Goal: Transaction & Acquisition: Purchase product/service

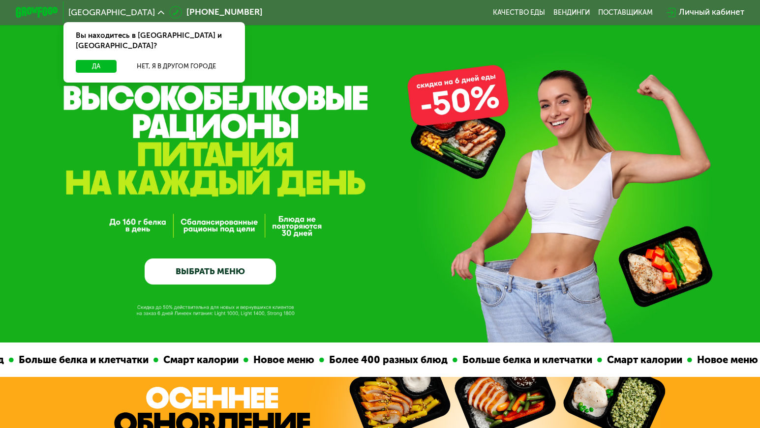
click at [158, 275] on link "ВЫБРАТЬ МЕНЮ" at bounding box center [210, 272] width 131 height 27
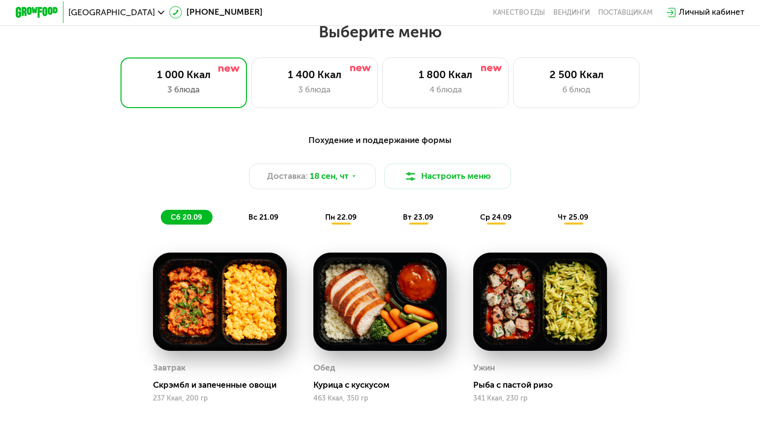
scroll to position [671, 0]
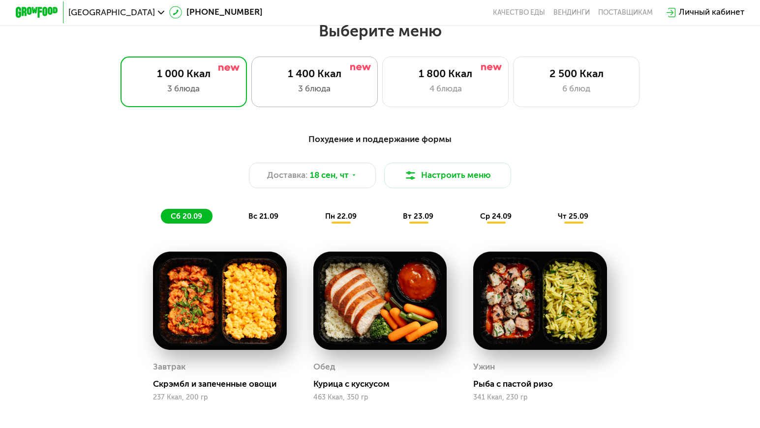
click at [314, 68] on div "1 400 Ккал 3 блюда" at bounding box center [314, 82] width 127 height 51
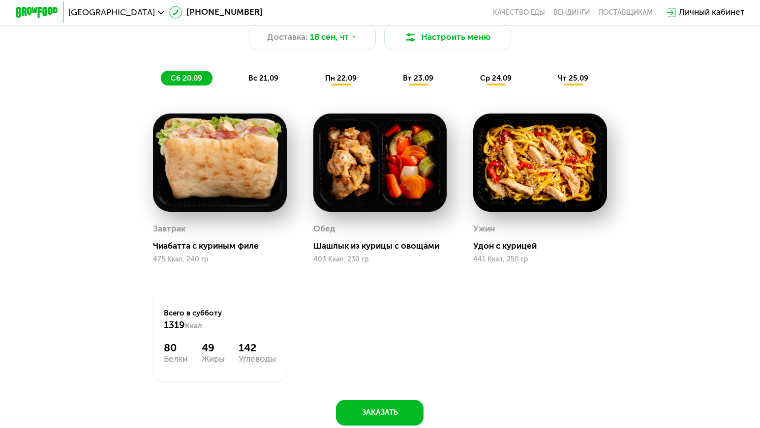
scroll to position [814, 0]
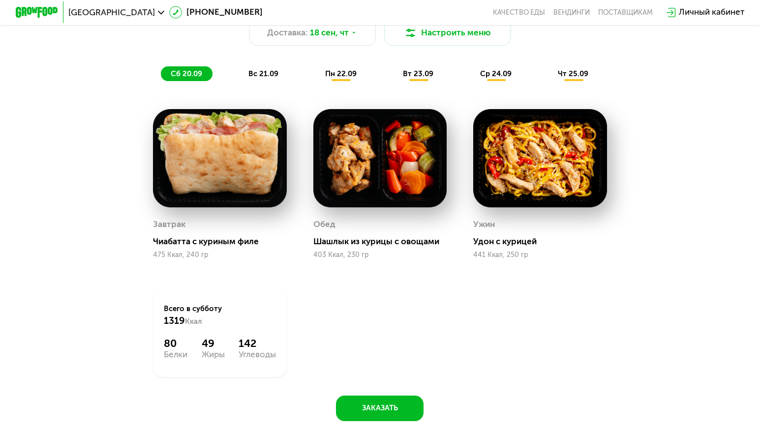
click at [183, 247] on div "Чиабатта с куриным филе" at bounding box center [224, 242] width 142 height 10
click at [358, 44] on div "Доставка: 18 сен, чт" at bounding box center [312, 33] width 127 height 26
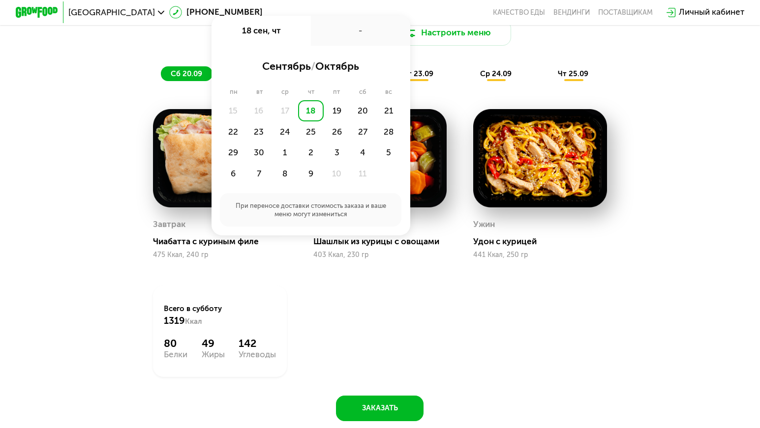
click at [358, 44] on div "-" at bounding box center [360, 31] width 99 height 30
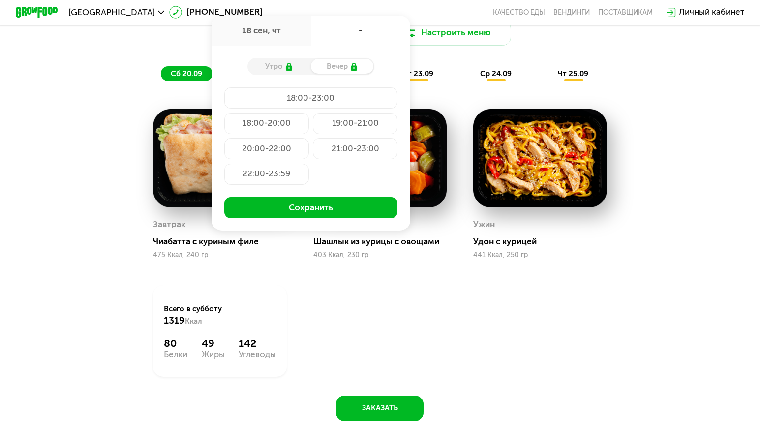
click at [357, 43] on div "-" at bounding box center [360, 31] width 99 height 30
click at [551, 61] on div "Похудение и поддержание формы Доставка: [DATE] сен, чт - Утро Вечер 18:00-23:00…" at bounding box center [379, 35] width 625 height 91
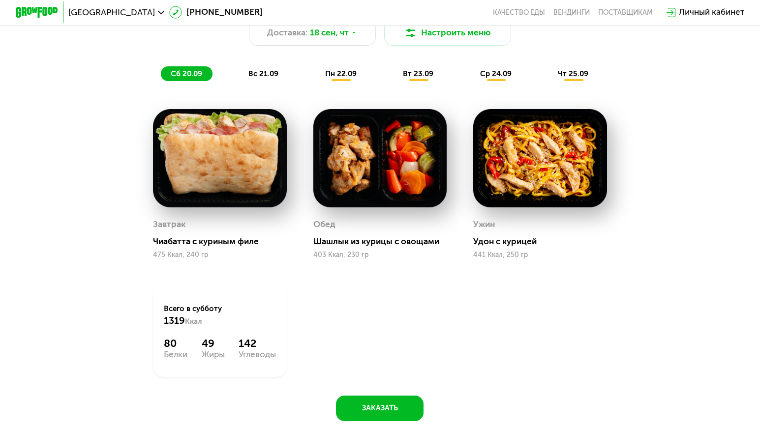
drag, startPoint x: 767, startPoint y: 88, endPoint x: 754, endPoint y: 38, distance: 51.9
click at [754, 38] on div "Похудение и поддержание формы Доставка: [DATE] Настроить меню сб 20.09 вс 21.09…" at bounding box center [380, 211] width 760 height 472
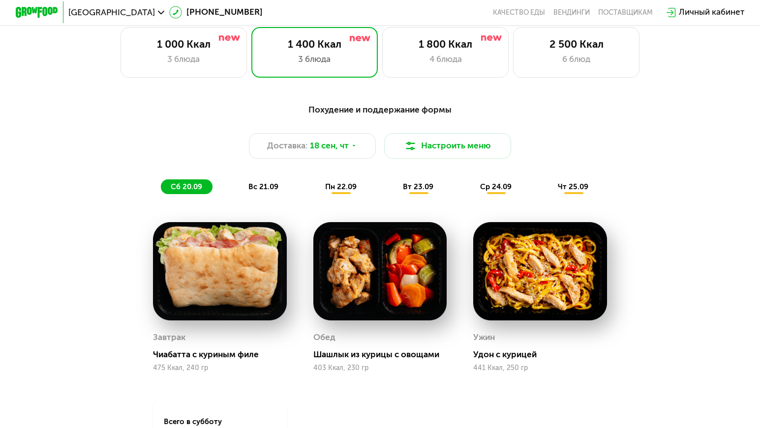
scroll to position [708, 0]
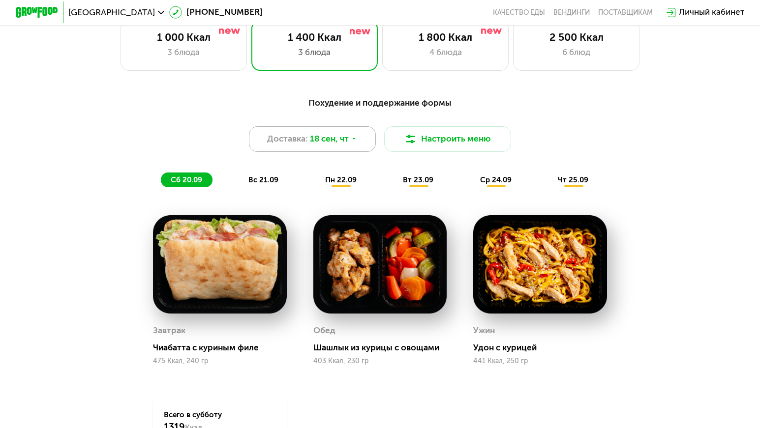
click at [327, 152] on div "Доставка: 18 сен, чт" at bounding box center [312, 139] width 127 height 26
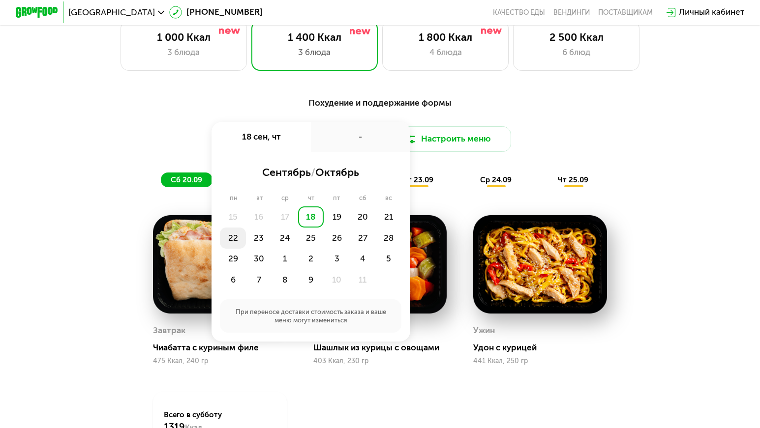
click at [226, 247] on div "22" at bounding box center [233, 238] width 26 height 21
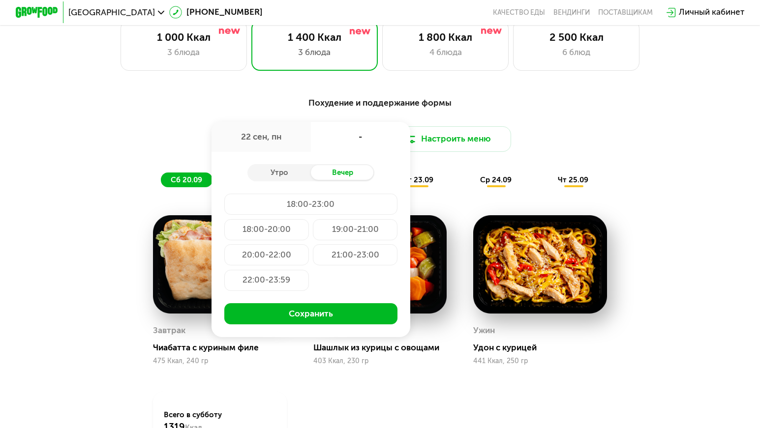
click at [270, 208] on div "18:00-23:00" at bounding box center [310, 204] width 173 height 21
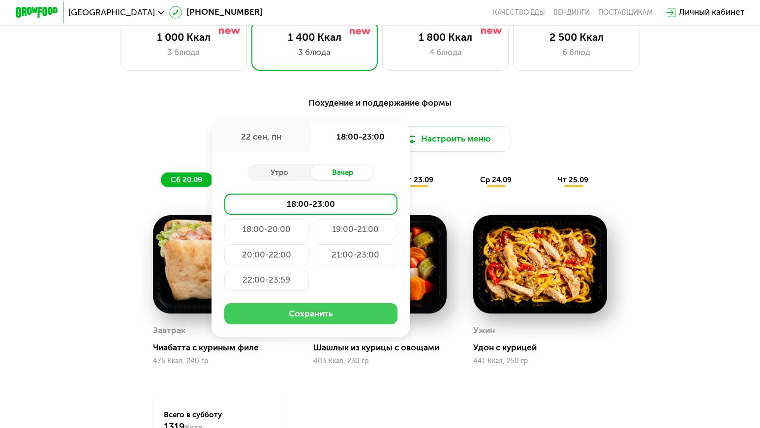
click at [270, 322] on button "Сохранить" at bounding box center [310, 313] width 173 height 21
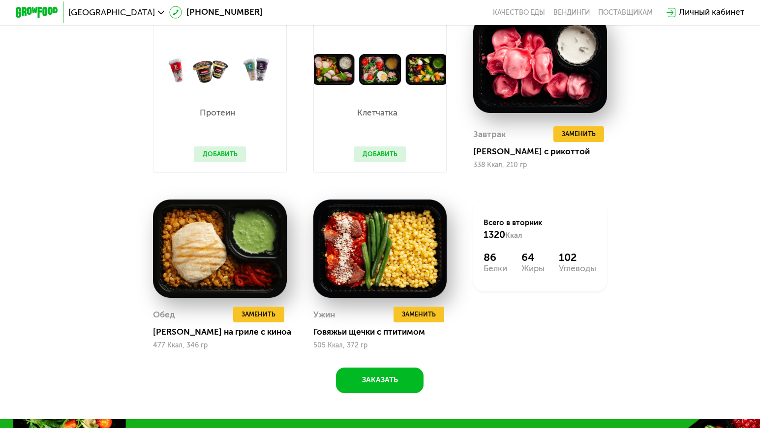
scroll to position [913, 0]
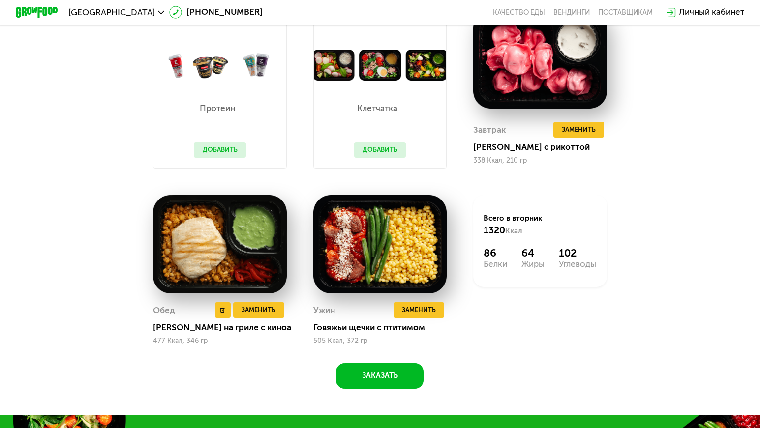
click at [246, 271] on img at bounding box center [220, 244] width 134 height 98
click at [160, 333] on div "[PERSON_NAME] на гриле с киноа" at bounding box center [224, 328] width 142 height 10
click at [404, 315] on span "Заменить" at bounding box center [419, 310] width 34 height 10
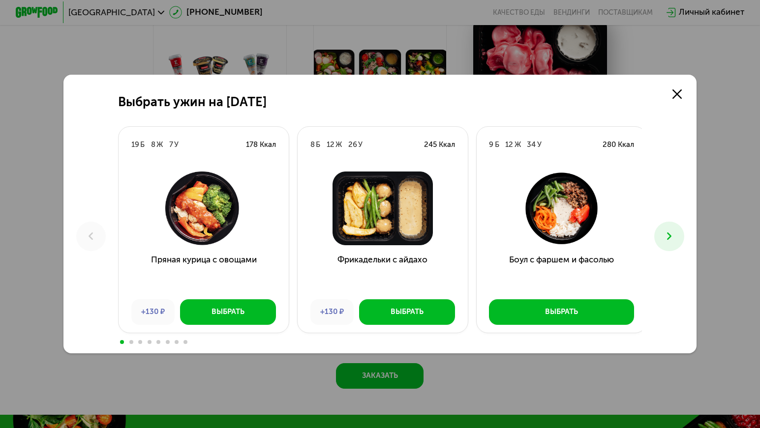
click at [404, 317] on div "Выбрать" at bounding box center [407, 312] width 33 height 10
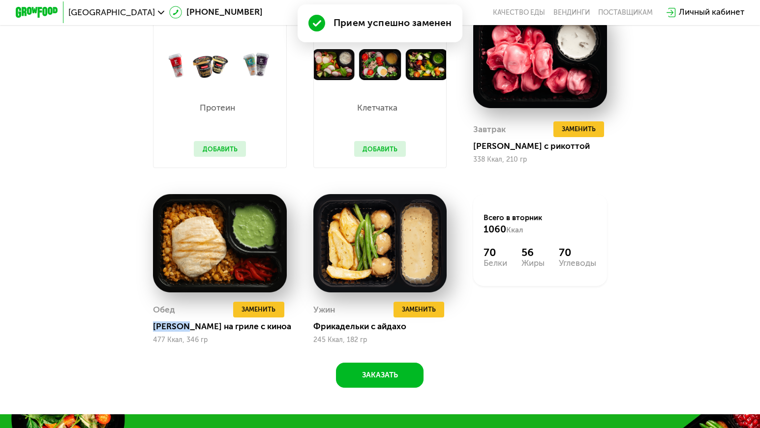
click at [404, 315] on span "Заменить" at bounding box center [419, 309] width 34 height 10
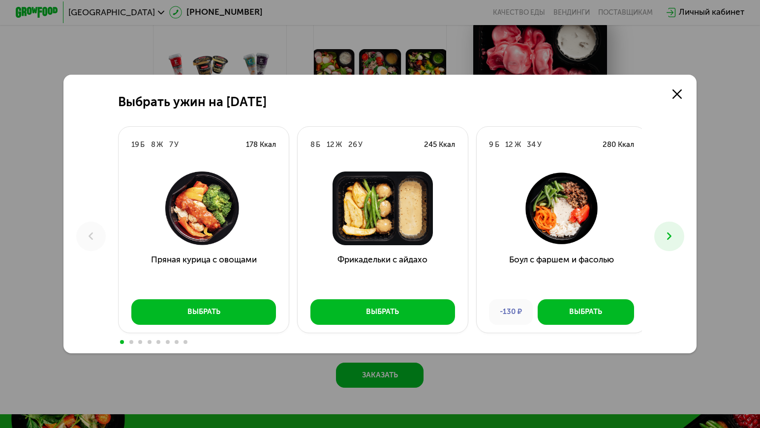
click at [676, 241] on icon at bounding box center [669, 236] width 13 height 13
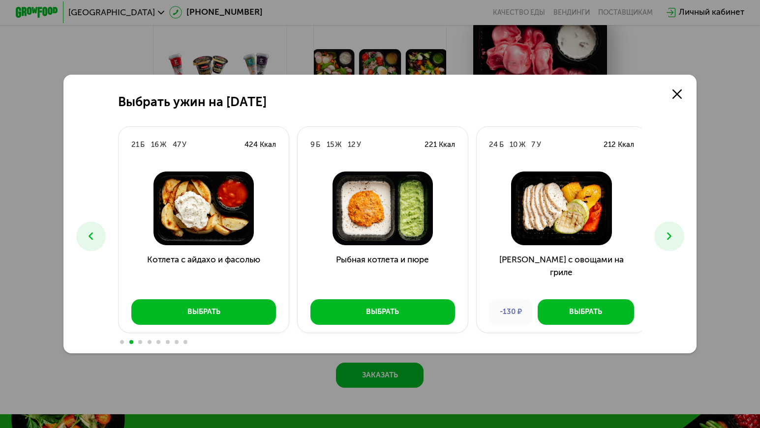
click at [669, 232] on icon at bounding box center [669, 236] width 13 height 13
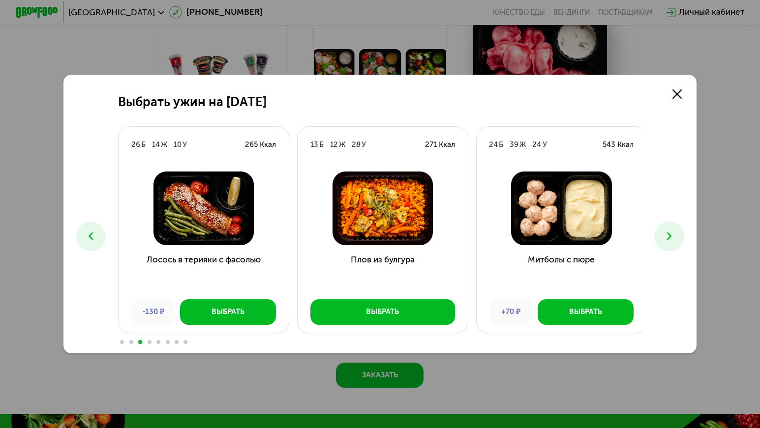
click at [670, 235] on icon at bounding box center [669, 236] width 13 height 13
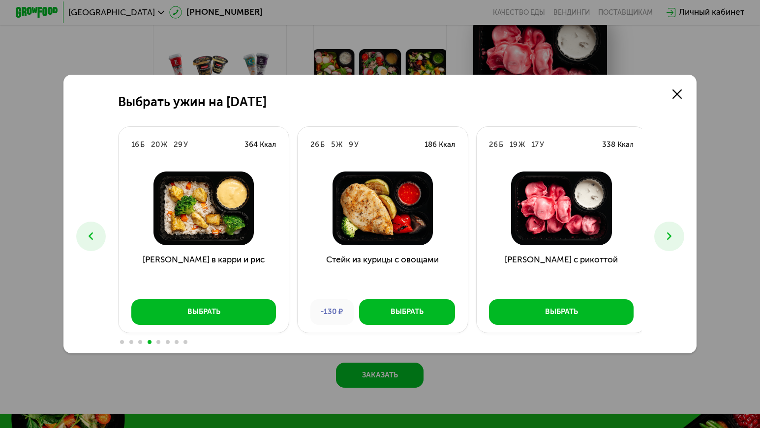
click at [665, 241] on icon at bounding box center [669, 236] width 13 height 13
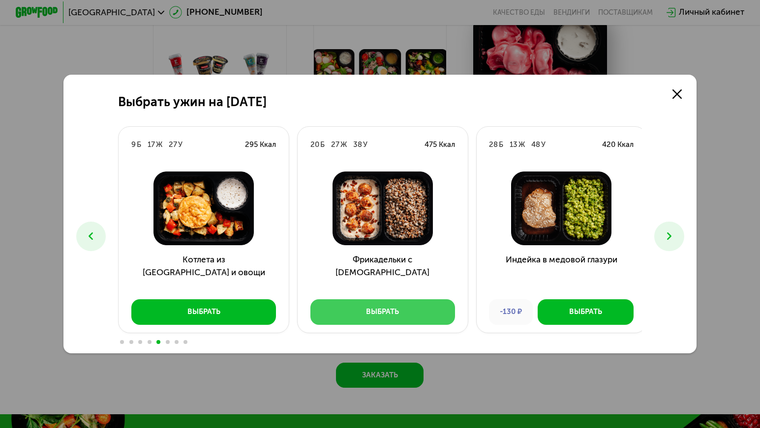
click at [358, 311] on button "Выбрать" at bounding box center [382, 312] width 145 height 25
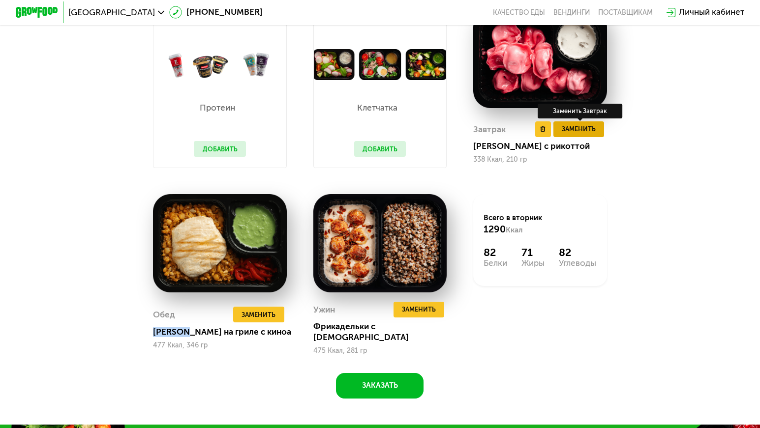
click at [575, 134] on span "Заменить" at bounding box center [579, 129] width 34 height 10
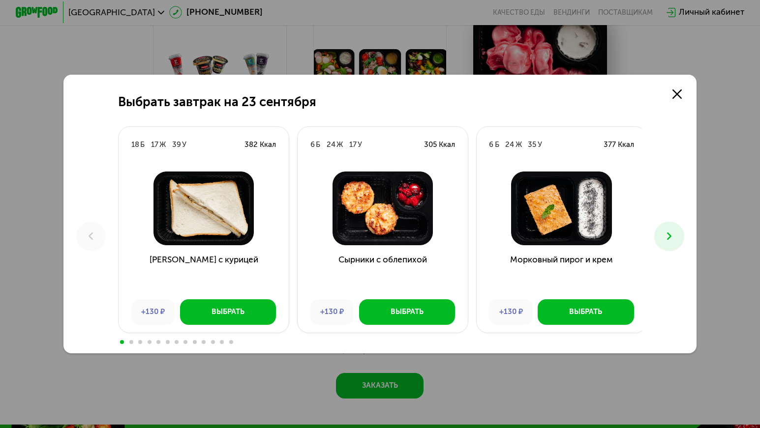
click at [676, 235] on icon at bounding box center [669, 236] width 13 height 13
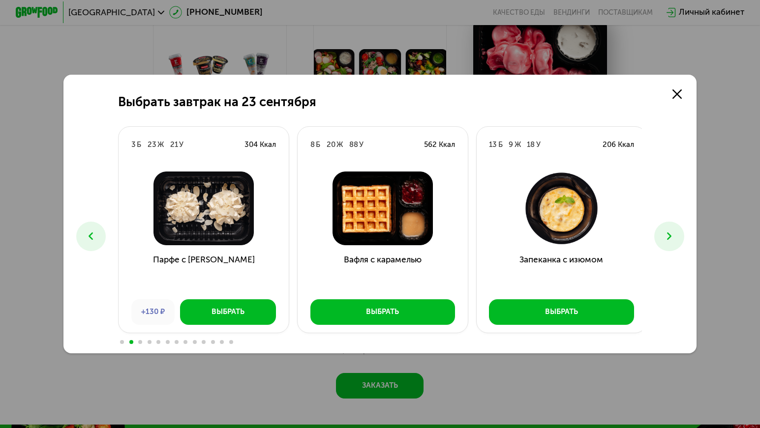
click at [676, 235] on icon at bounding box center [669, 236] width 13 height 13
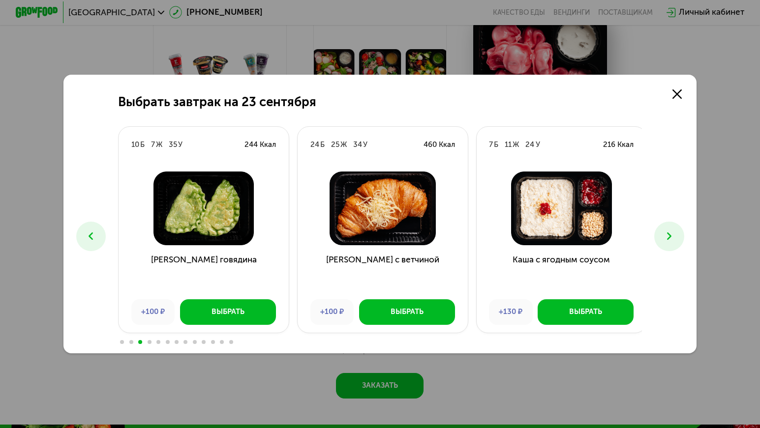
click at [676, 235] on icon at bounding box center [669, 236] width 13 height 13
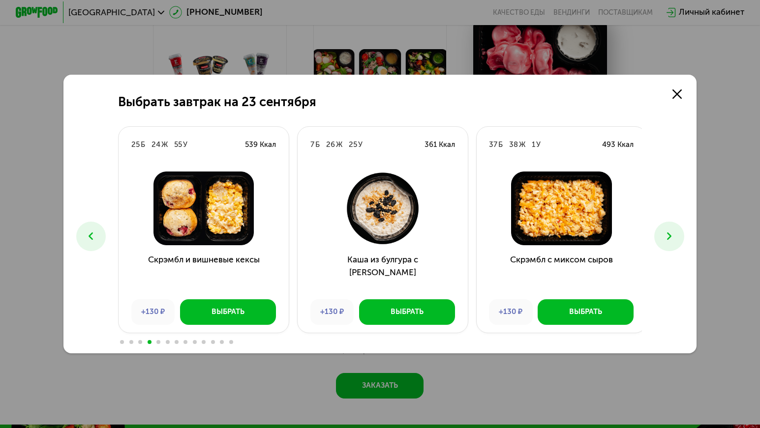
click at [676, 235] on icon at bounding box center [669, 236] width 13 height 13
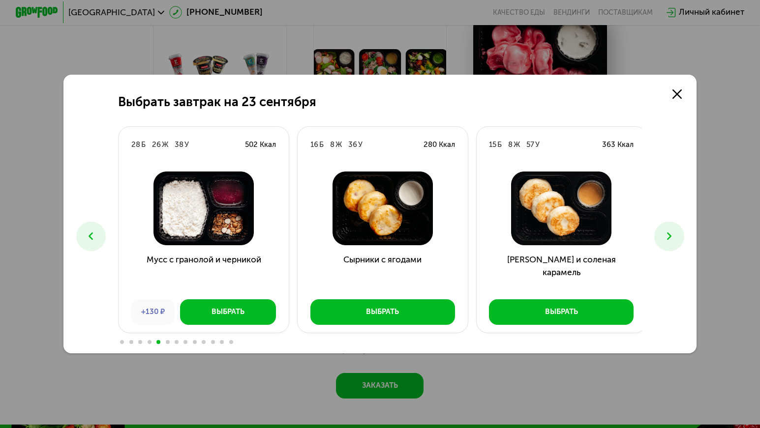
click at [676, 235] on icon at bounding box center [669, 236] width 13 height 13
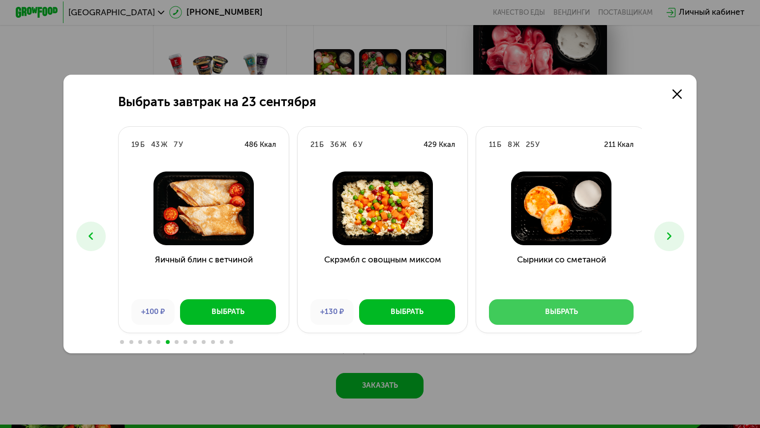
click at [567, 307] on button "Выбрать" at bounding box center [561, 312] width 145 height 25
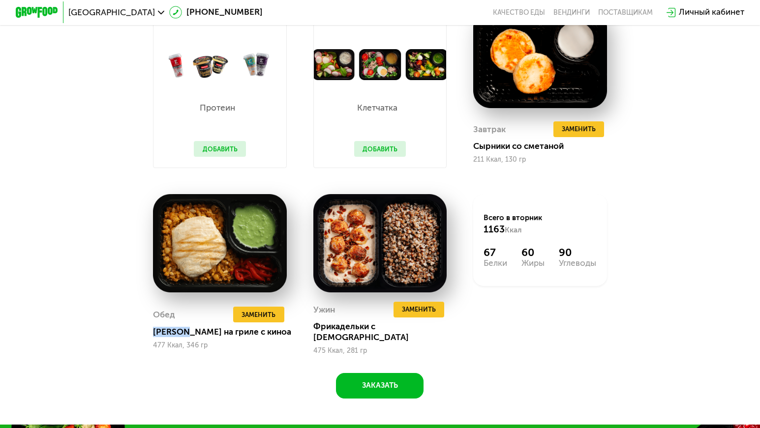
scroll to position [565, 0]
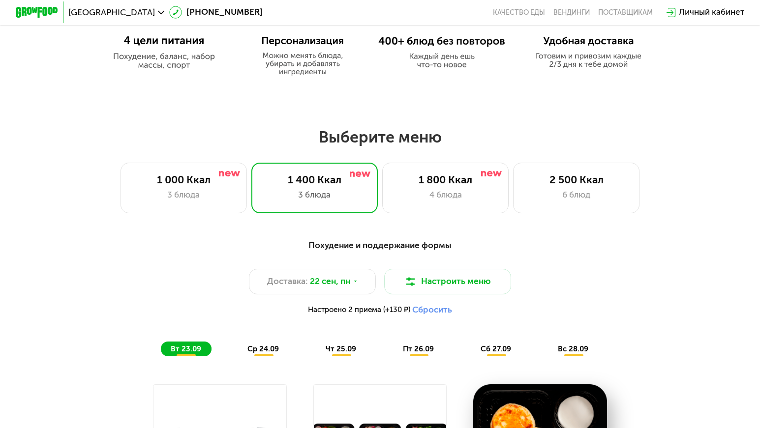
click at [263, 352] on span "ср 24.09" at bounding box center [262, 349] width 31 height 9
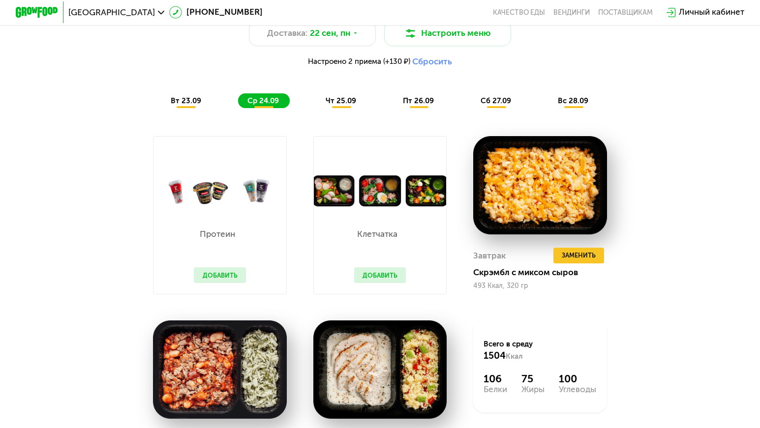
scroll to position [811, 0]
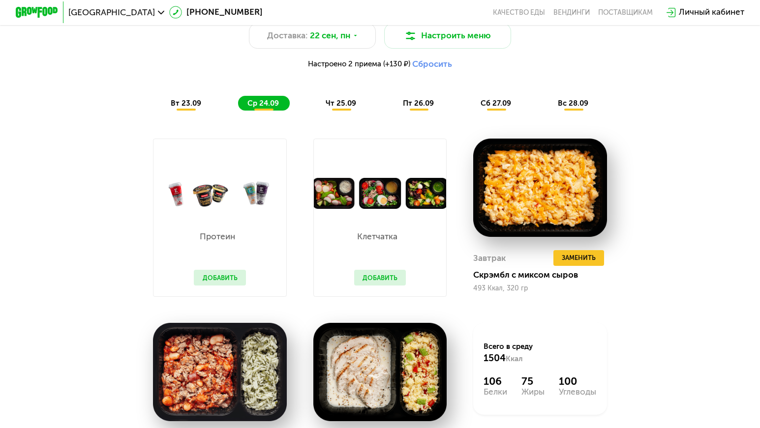
drag, startPoint x: 759, startPoint y: 128, endPoint x: 755, endPoint y: 150, distance: 22.0
click at [755, 150] on div "Похудение и поддержание формы Доставка: [DATE] Настроить меню Настроено 2 прием…" at bounding box center [380, 266] width 760 height 576
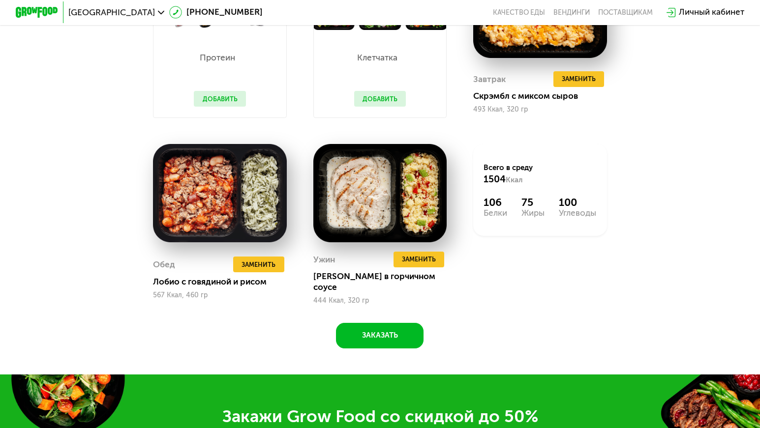
scroll to position [995, 0]
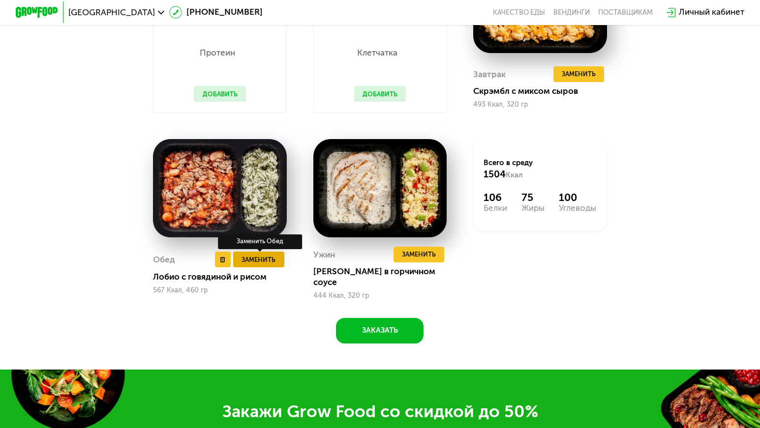
click at [261, 257] on button "Заменить" at bounding box center [258, 260] width 51 height 16
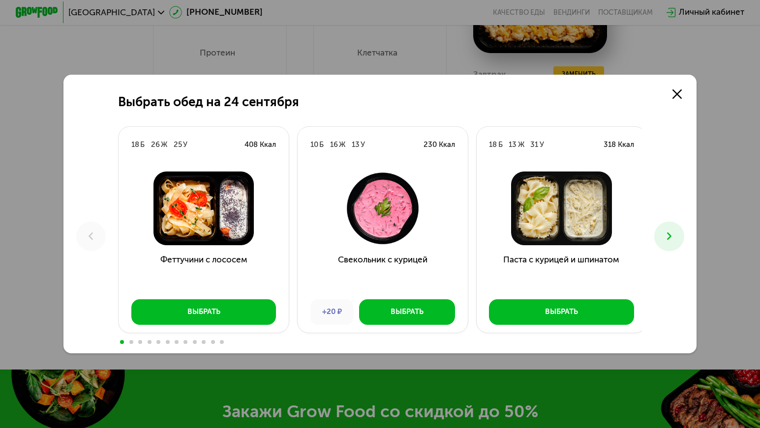
click at [675, 237] on icon at bounding box center [669, 236] width 13 height 13
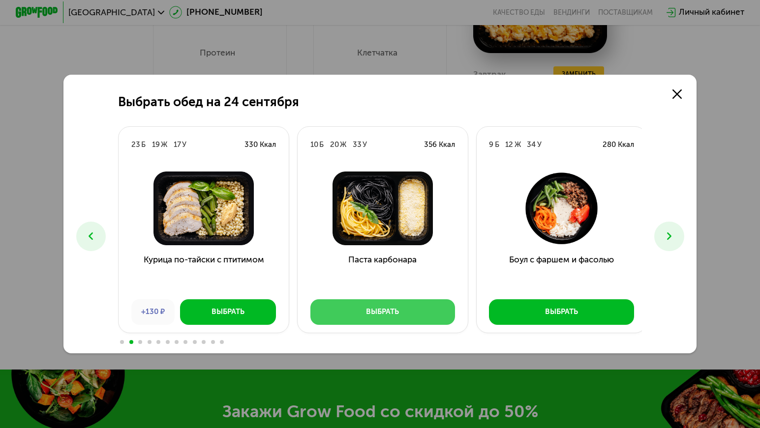
click at [389, 304] on button "Выбрать" at bounding box center [382, 312] width 145 height 25
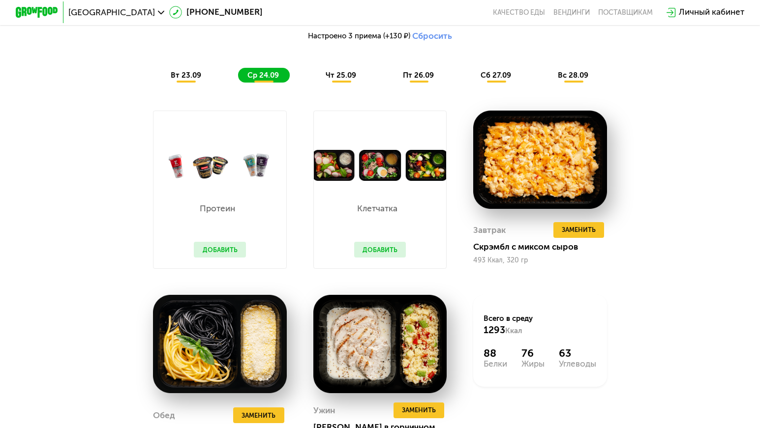
scroll to position [835, 0]
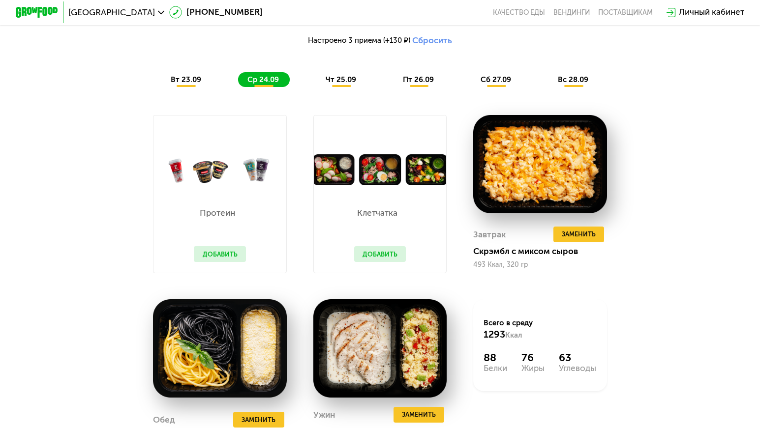
click at [342, 87] on div "чт 25.09" at bounding box center [341, 79] width 51 height 15
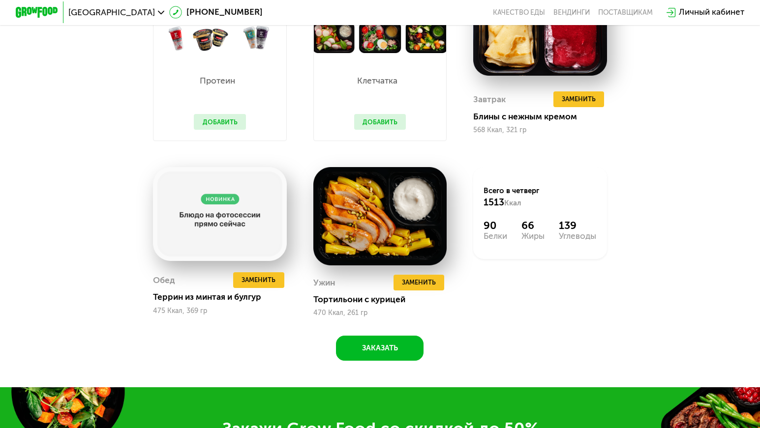
scroll to position [971, 0]
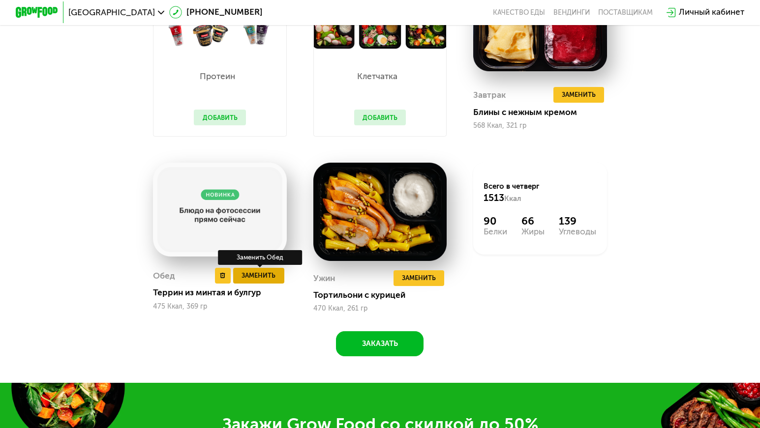
click at [250, 281] on span "Заменить" at bounding box center [259, 276] width 34 height 10
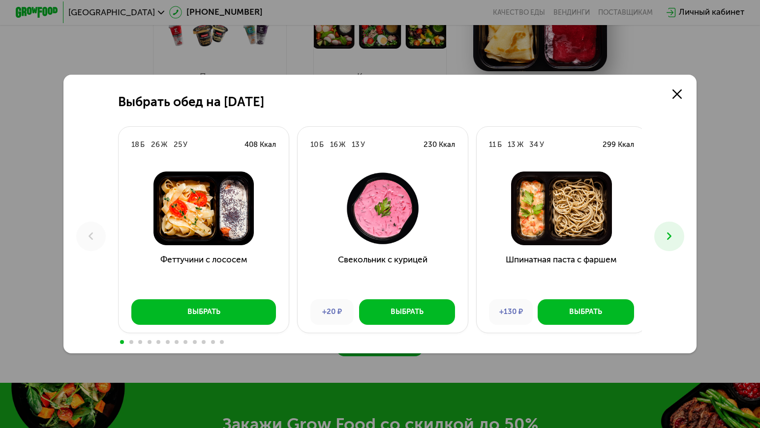
click at [671, 232] on icon at bounding box center [669, 236] width 13 height 13
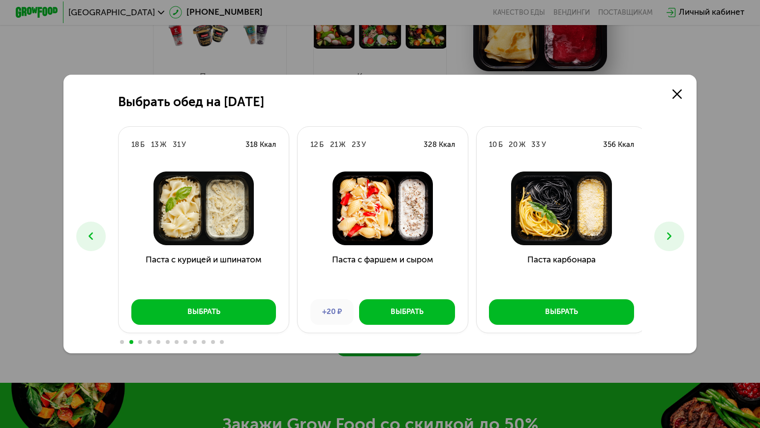
click at [671, 232] on icon at bounding box center [669, 236] width 13 height 13
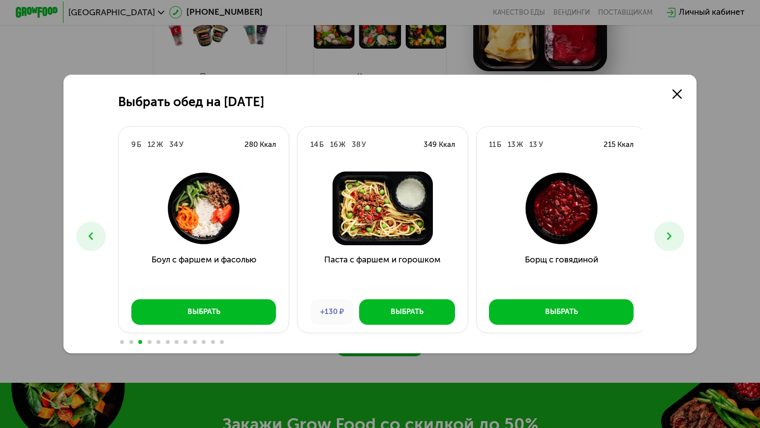
click at [671, 232] on icon at bounding box center [669, 236] width 13 height 13
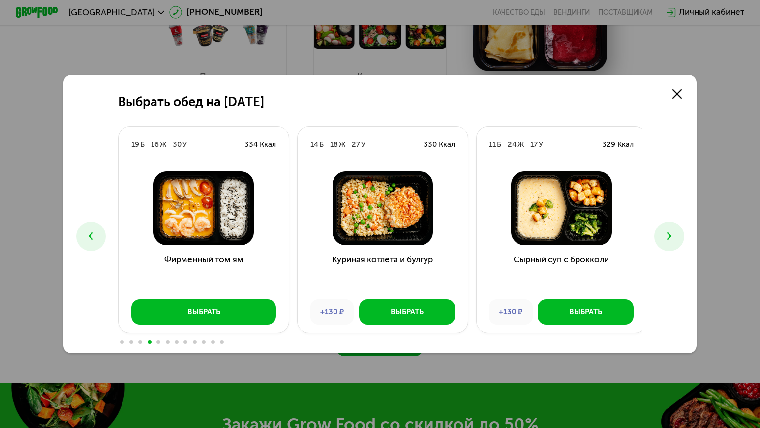
click at [86, 233] on icon at bounding box center [91, 236] width 13 height 13
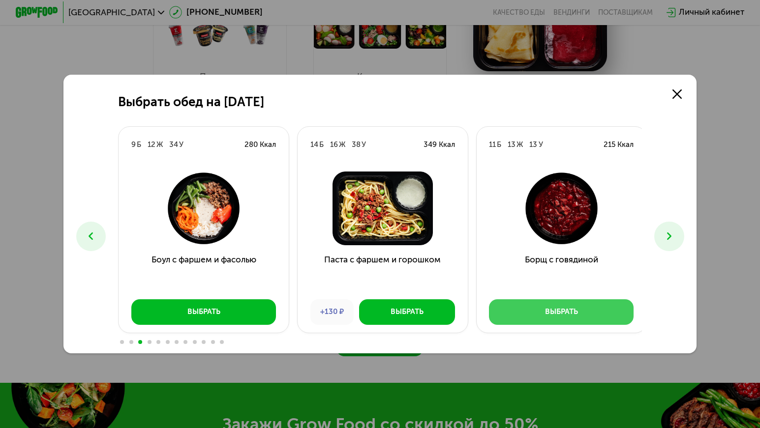
click at [514, 311] on button "Выбрать" at bounding box center [561, 312] width 145 height 25
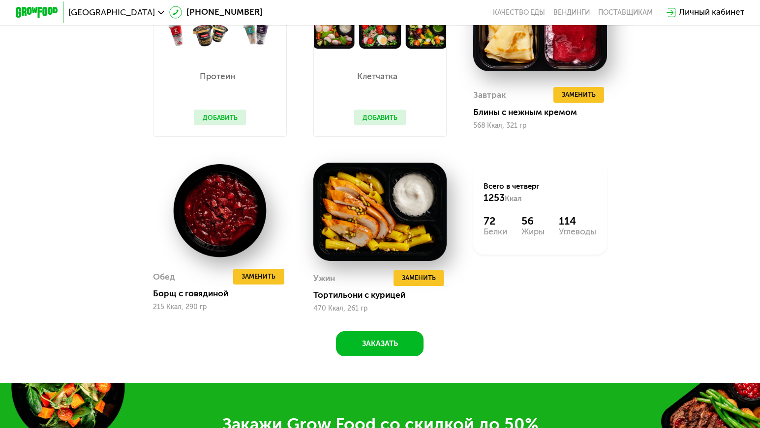
drag, startPoint x: 759, startPoint y: 135, endPoint x: 767, endPoint y: 102, distance: 33.4
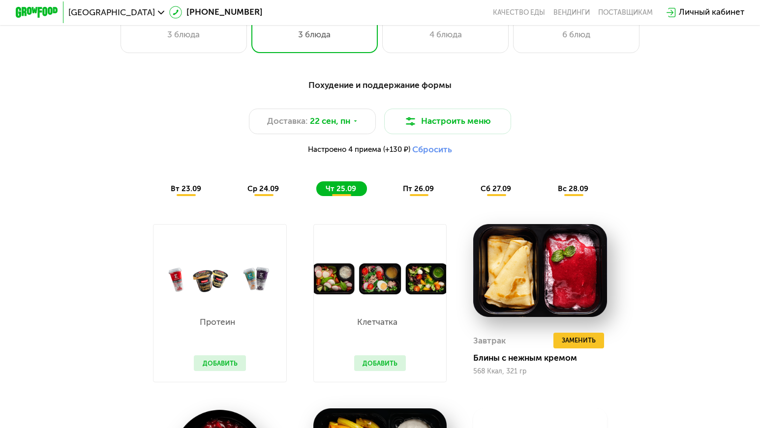
scroll to position [730, 0]
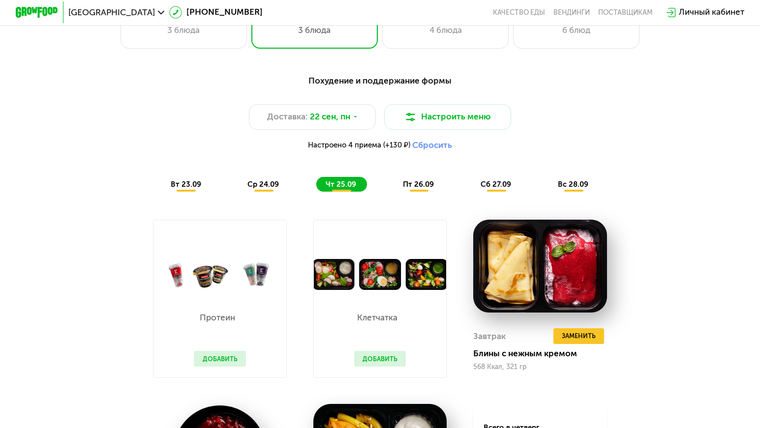
click at [412, 192] on div "пт 26.09" at bounding box center [418, 184] width 51 height 15
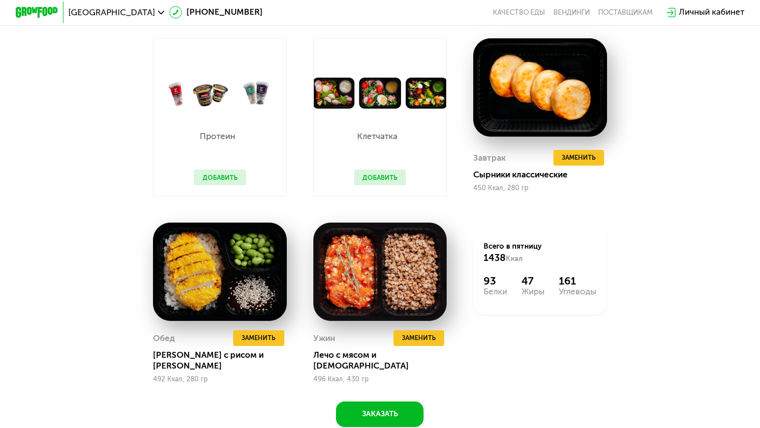
scroll to position [913, 0]
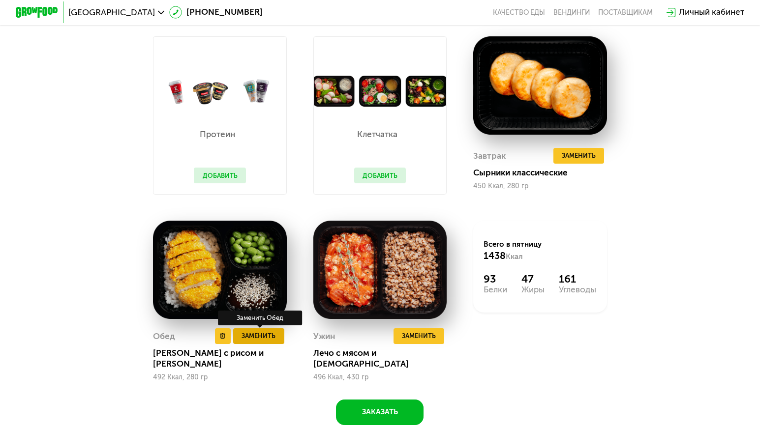
click at [247, 341] on span "Заменить" at bounding box center [259, 336] width 34 height 10
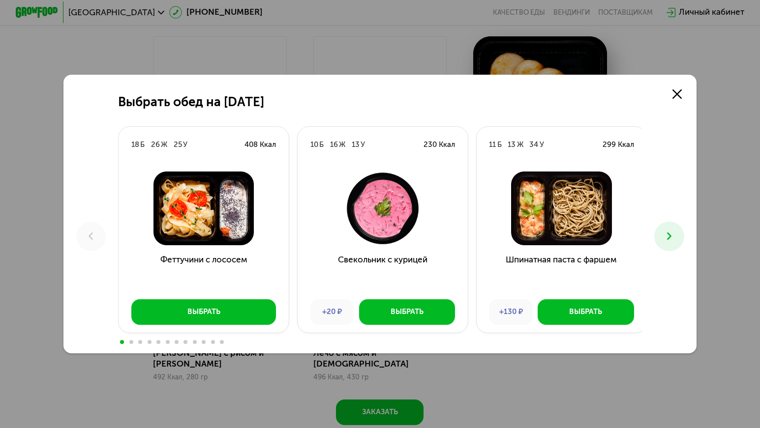
click at [676, 238] on icon at bounding box center [669, 236] width 13 height 13
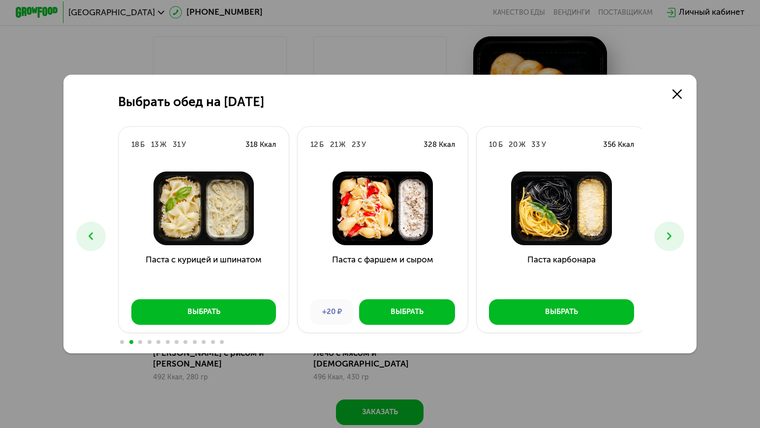
click at [676, 239] on icon at bounding box center [669, 236] width 13 height 13
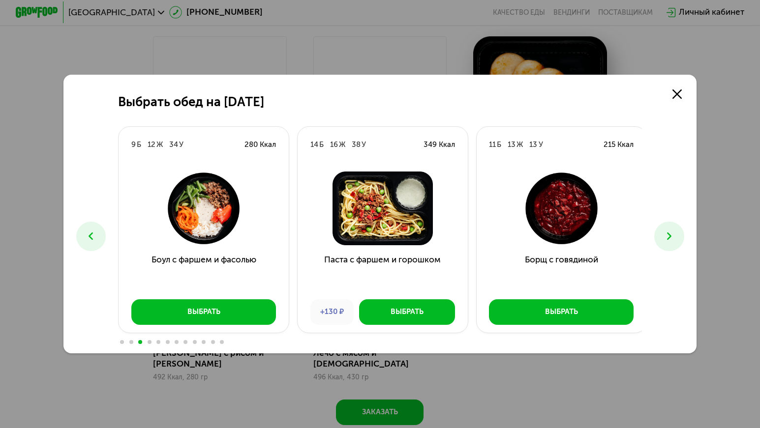
click at [676, 239] on icon at bounding box center [669, 236] width 13 height 13
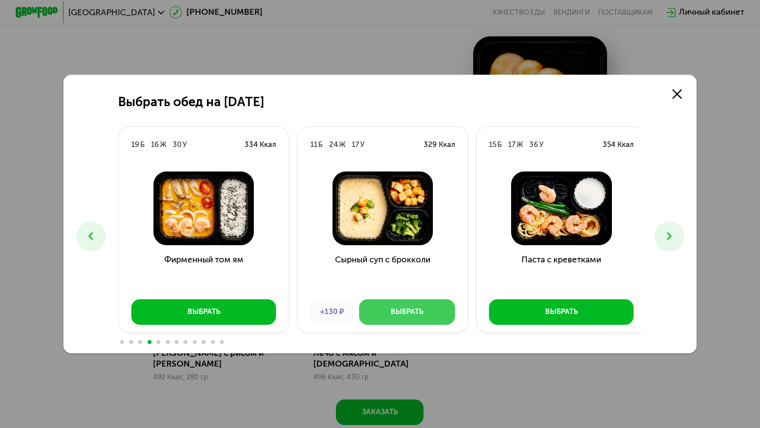
click at [393, 317] on div "Выбрать" at bounding box center [407, 312] width 33 height 10
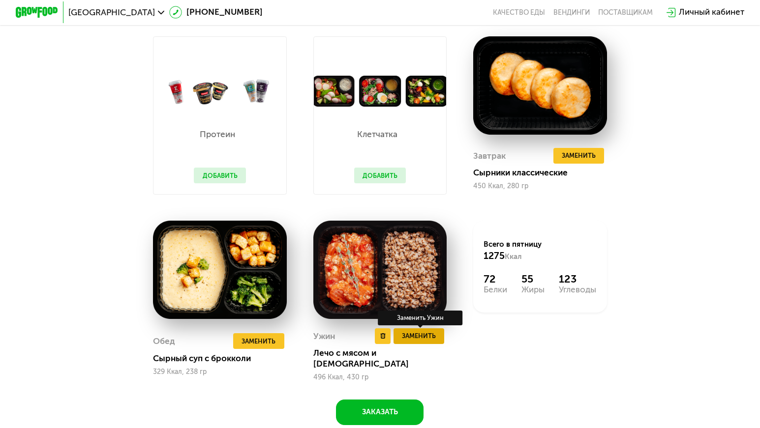
click at [419, 341] on span "Заменить" at bounding box center [419, 336] width 34 height 10
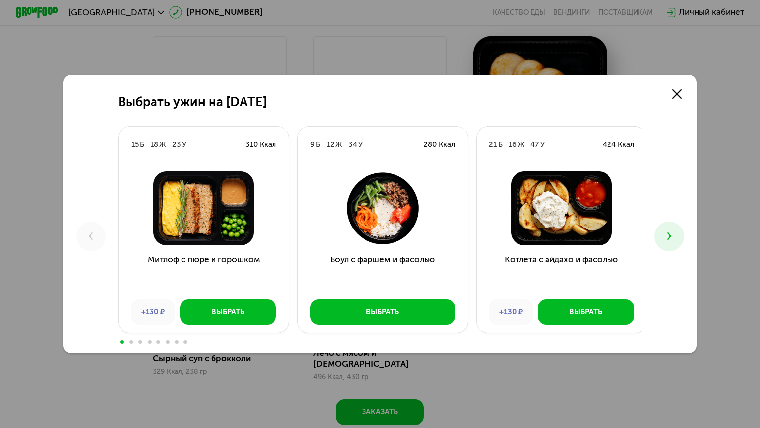
click at [680, 245] on button at bounding box center [669, 237] width 30 height 30
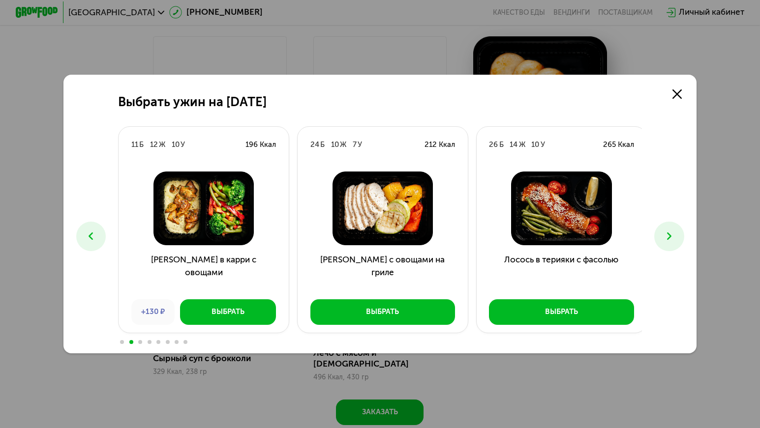
click at [680, 245] on button at bounding box center [669, 237] width 30 height 30
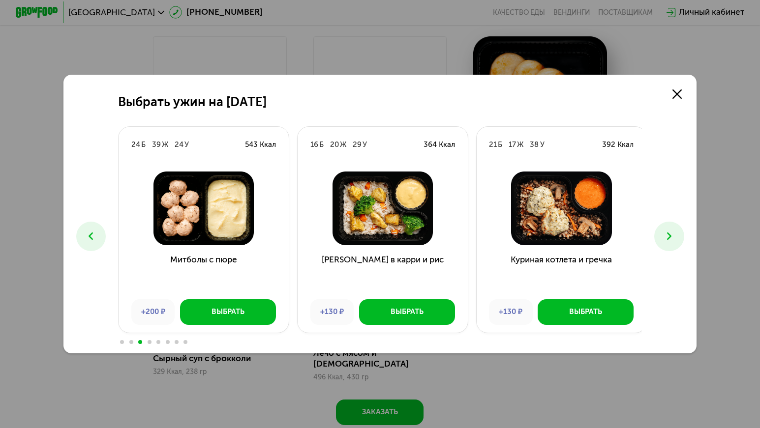
click at [672, 239] on icon at bounding box center [669, 236] width 13 height 13
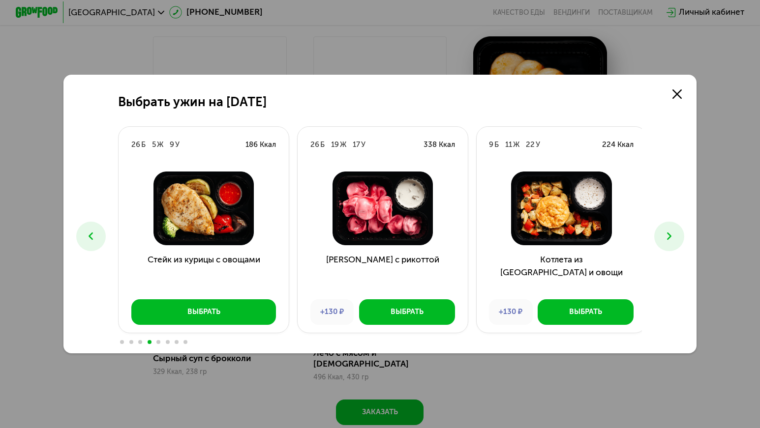
click at [672, 239] on icon at bounding box center [669, 236] width 13 height 13
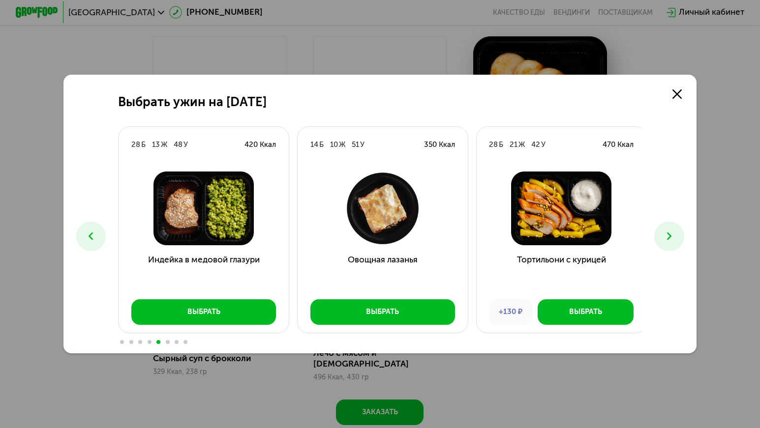
click at [679, 237] on button at bounding box center [669, 237] width 30 height 30
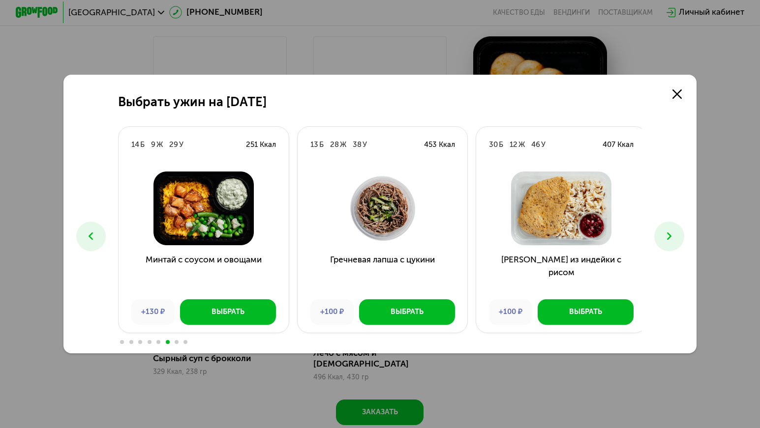
click at [676, 232] on icon at bounding box center [669, 236] width 13 height 13
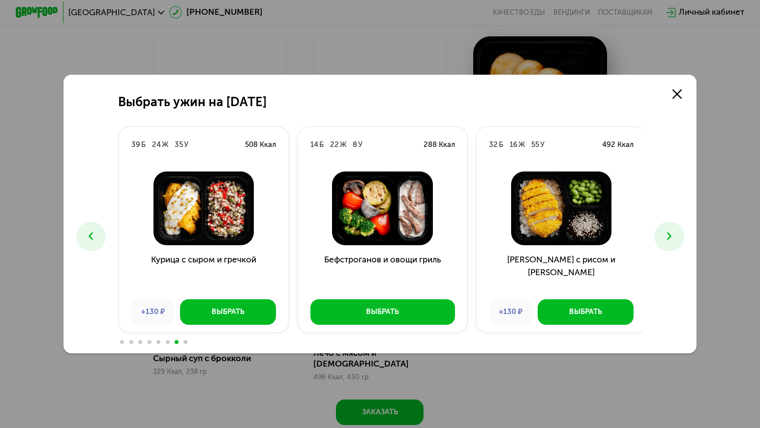
click at [669, 240] on icon at bounding box center [669, 236] width 13 height 13
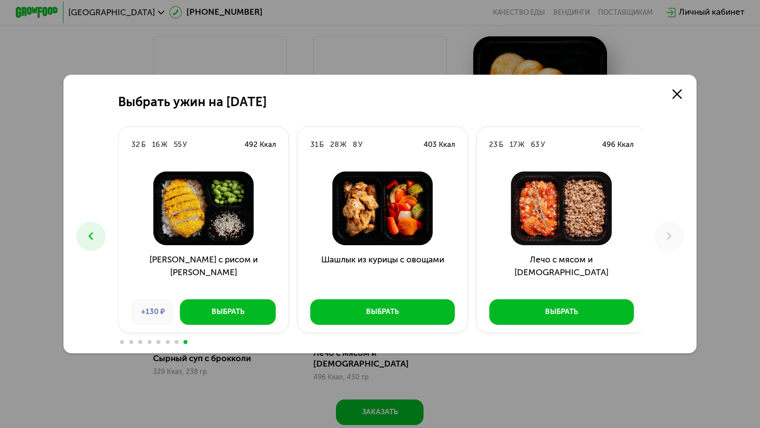
click at [92, 235] on icon at bounding box center [91, 236] width 13 height 13
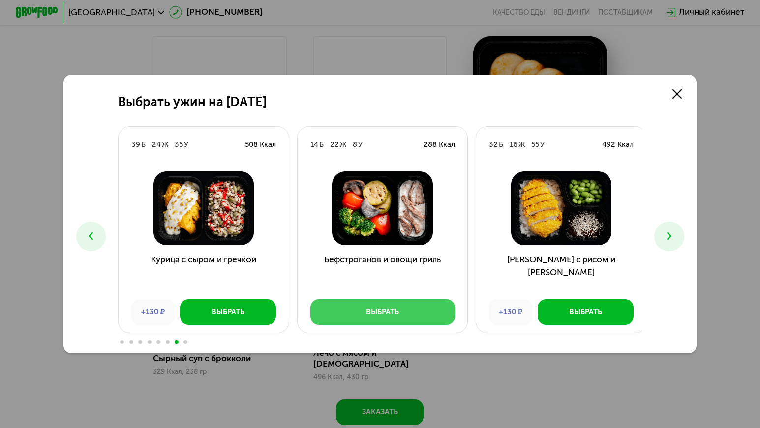
click at [367, 316] on div "Выбрать" at bounding box center [382, 312] width 33 height 10
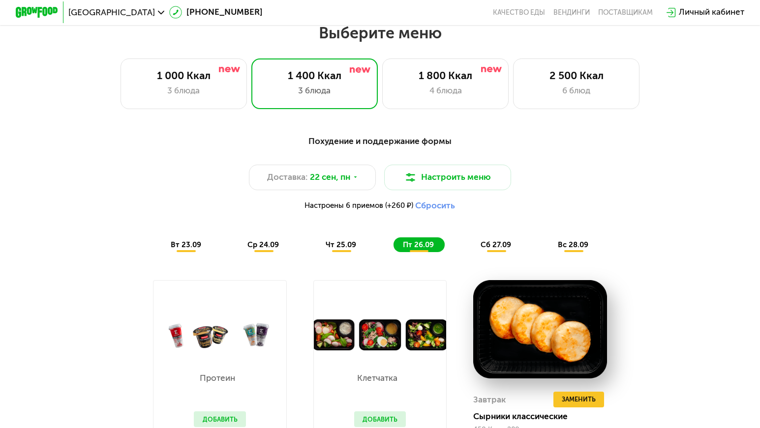
scroll to position [681, 0]
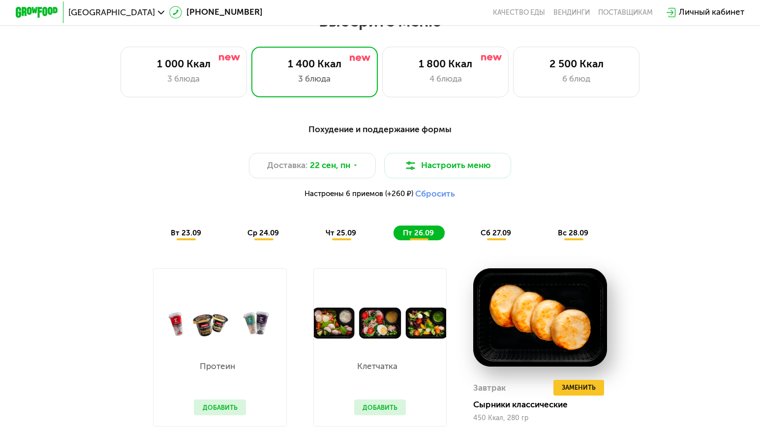
click at [318, 198] on span "Настроены 6 приемов (+260 ₽)" at bounding box center [358, 193] width 109 height 7
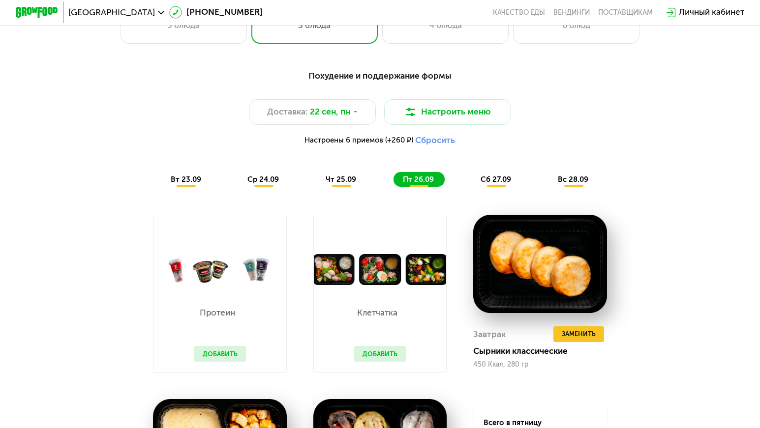
scroll to position [739, 0]
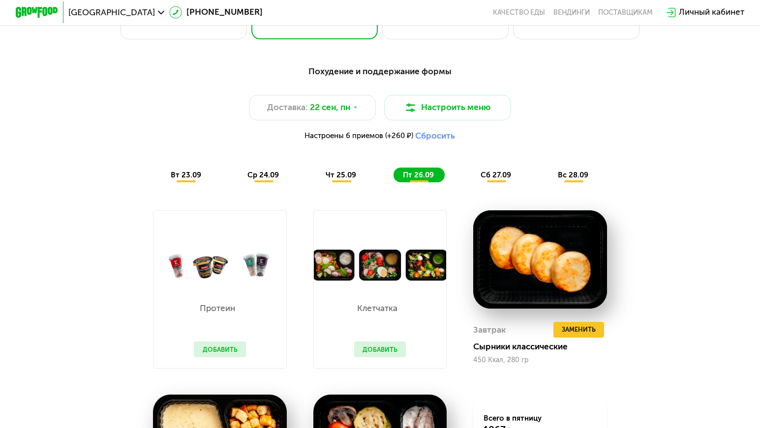
click at [503, 178] on span "сб 27.09" at bounding box center [496, 175] width 30 height 9
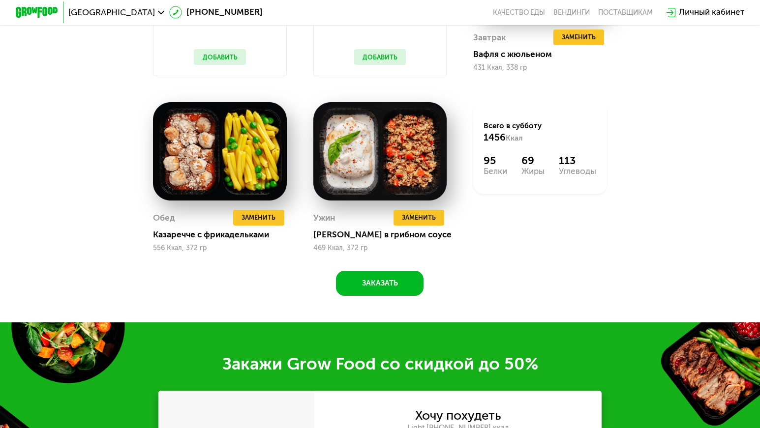
scroll to position [1018, 0]
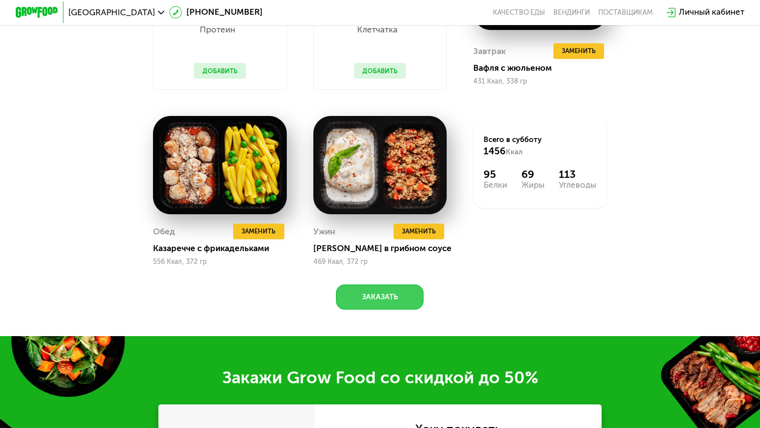
click at [366, 310] on button "Заказать" at bounding box center [380, 298] width 88 height 26
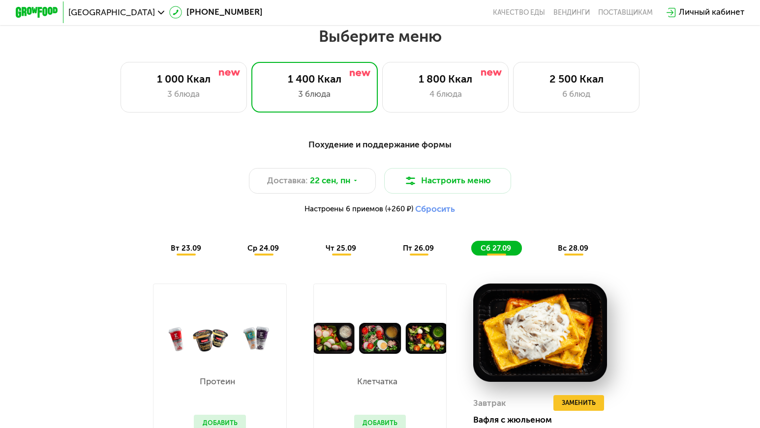
scroll to position [900, 0]
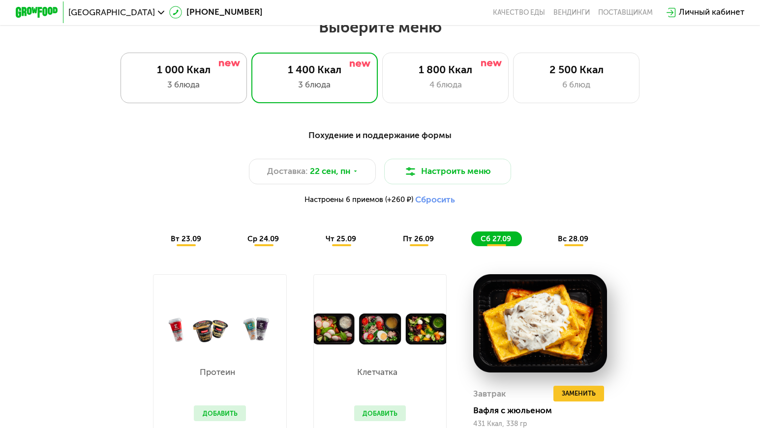
click at [175, 90] on div "3 блюда" at bounding box center [183, 85] width 105 height 13
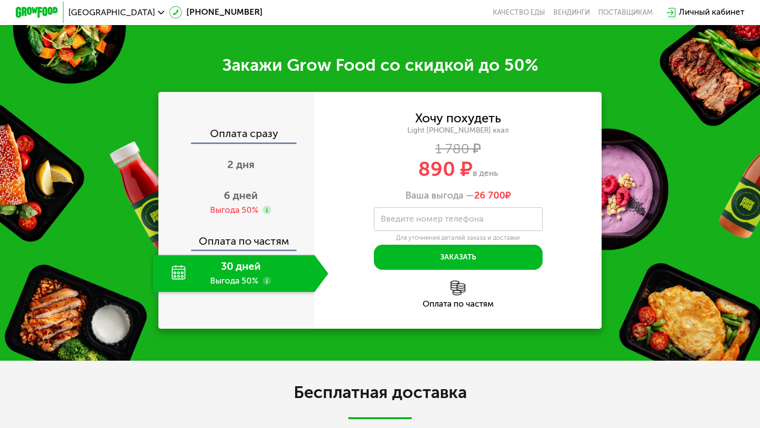
scroll to position [1452, 0]
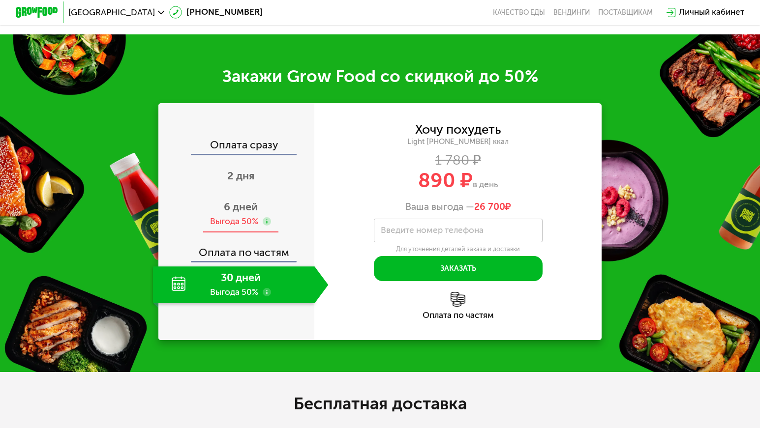
click at [263, 226] on use at bounding box center [267, 221] width 8 height 8
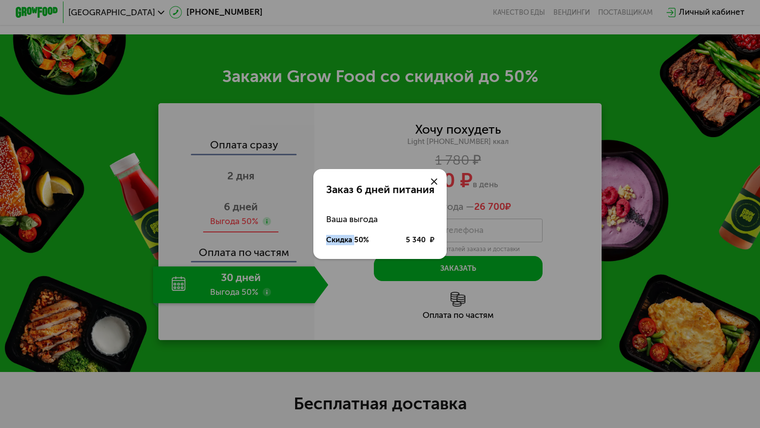
click at [261, 234] on div "Заказ 6 дней питания Ваша выгода Скидка 50% 5 340 ₽" at bounding box center [380, 214] width 760 height 428
